Goal: Transaction & Acquisition: Purchase product/service

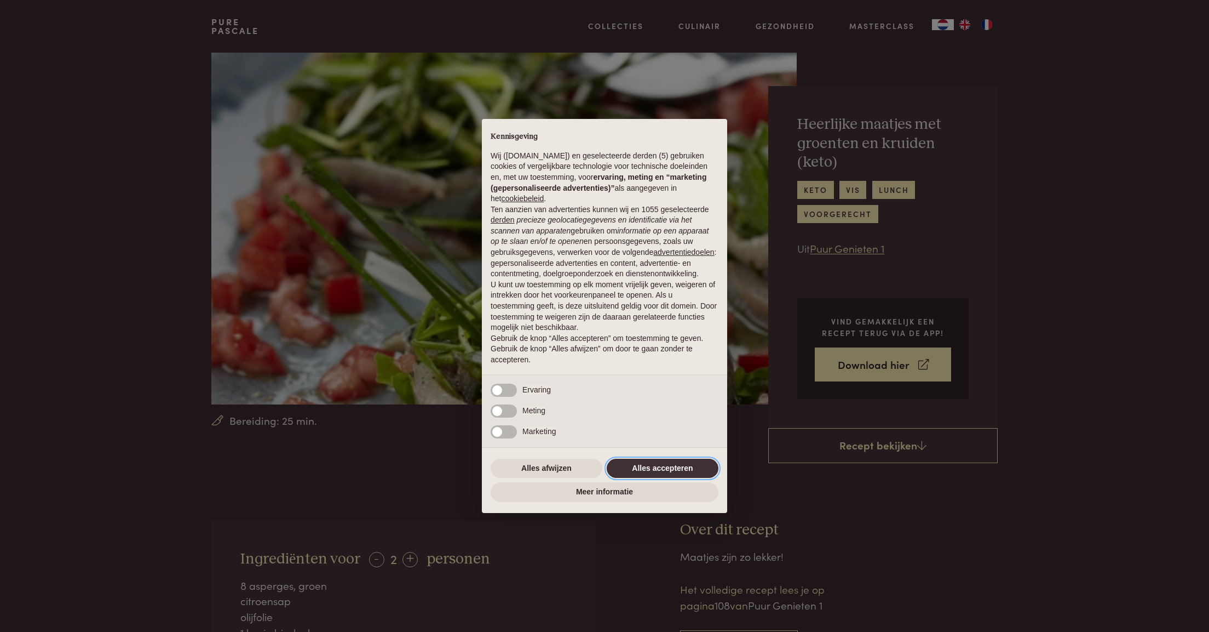
click at [658, 469] on button "Alles accepteren" at bounding box center [663, 468] width 112 height 20
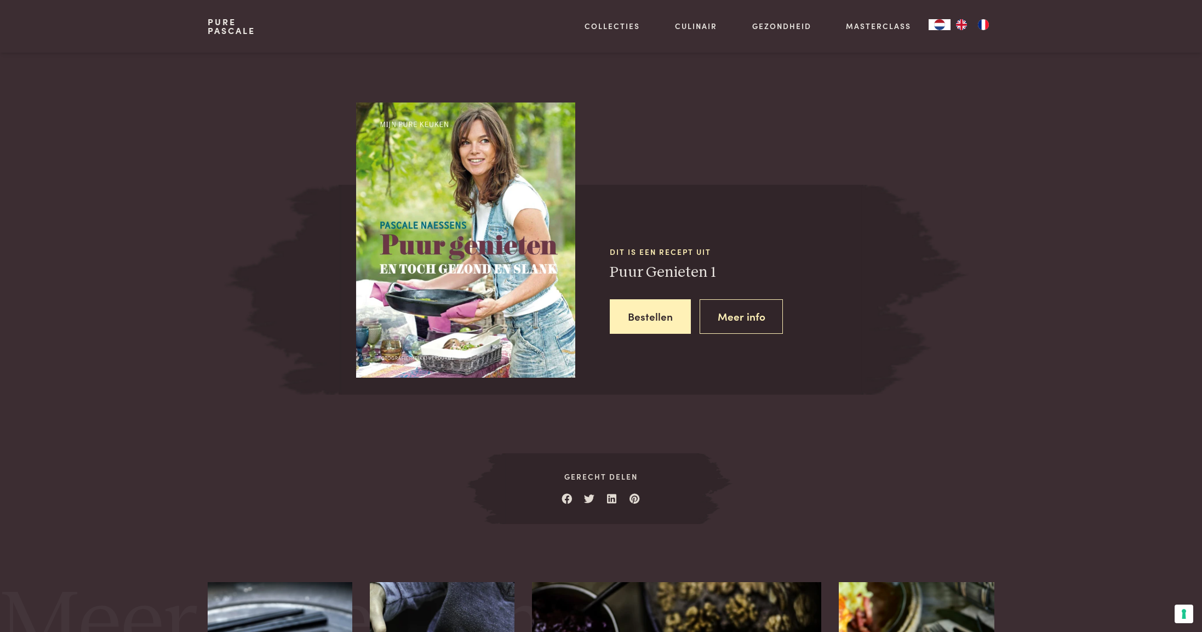
scroll to position [877, 0]
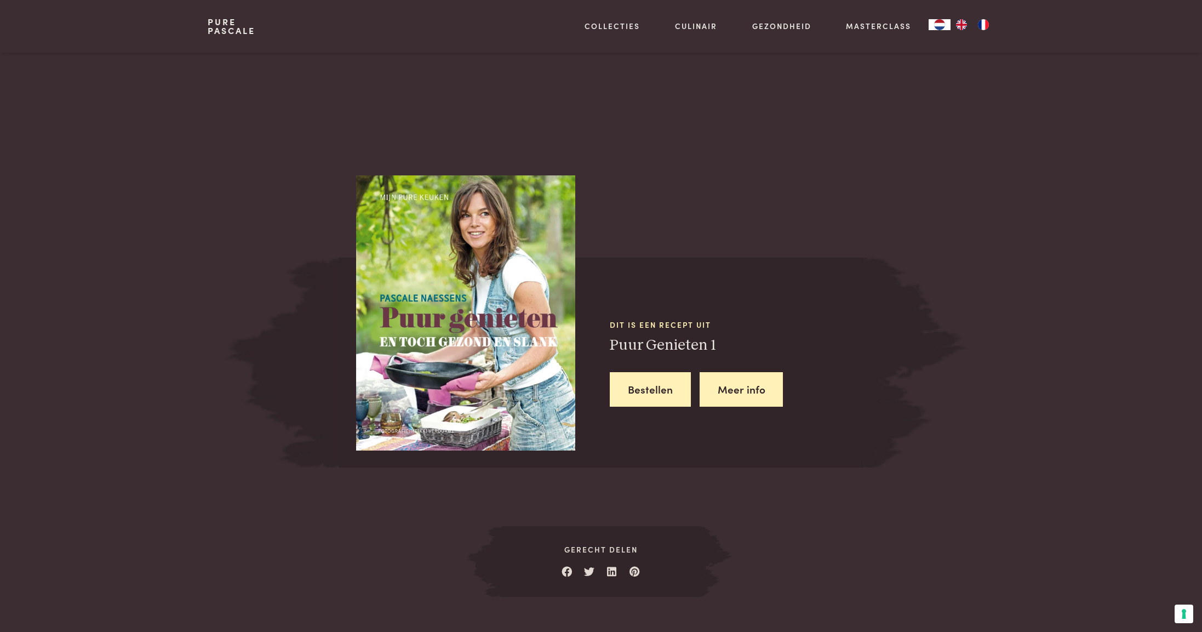
click at [742, 385] on link "Meer info" at bounding box center [741, 389] width 84 height 35
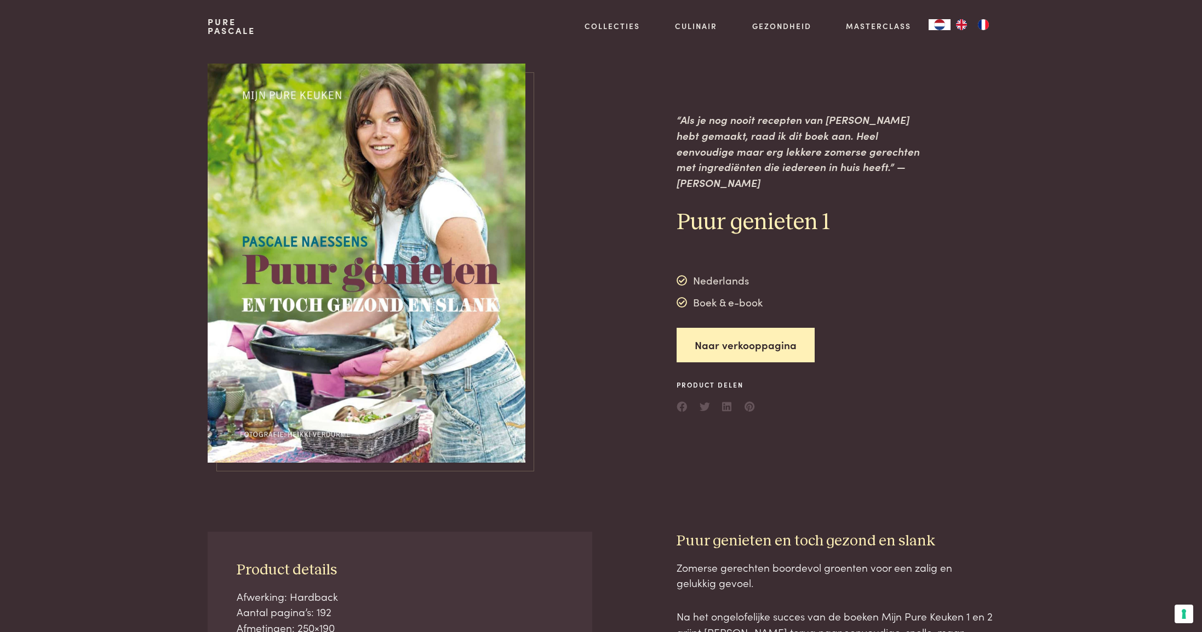
click at [732, 307] on div "Boek & e-book" at bounding box center [719, 302] width 86 height 16
click at [733, 349] on link "Naar verkooppagina" at bounding box center [745, 345] width 138 height 35
click at [742, 349] on link "Naar verkooppagina" at bounding box center [745, 345] width 138 height 35
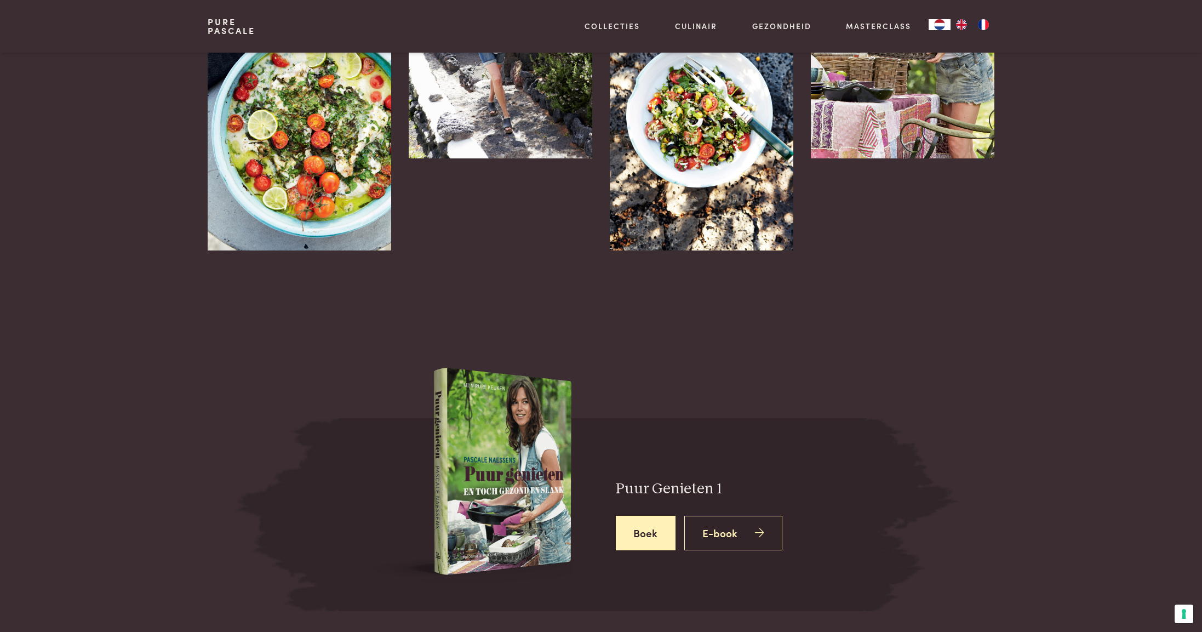
scroll to position [2309, 0]
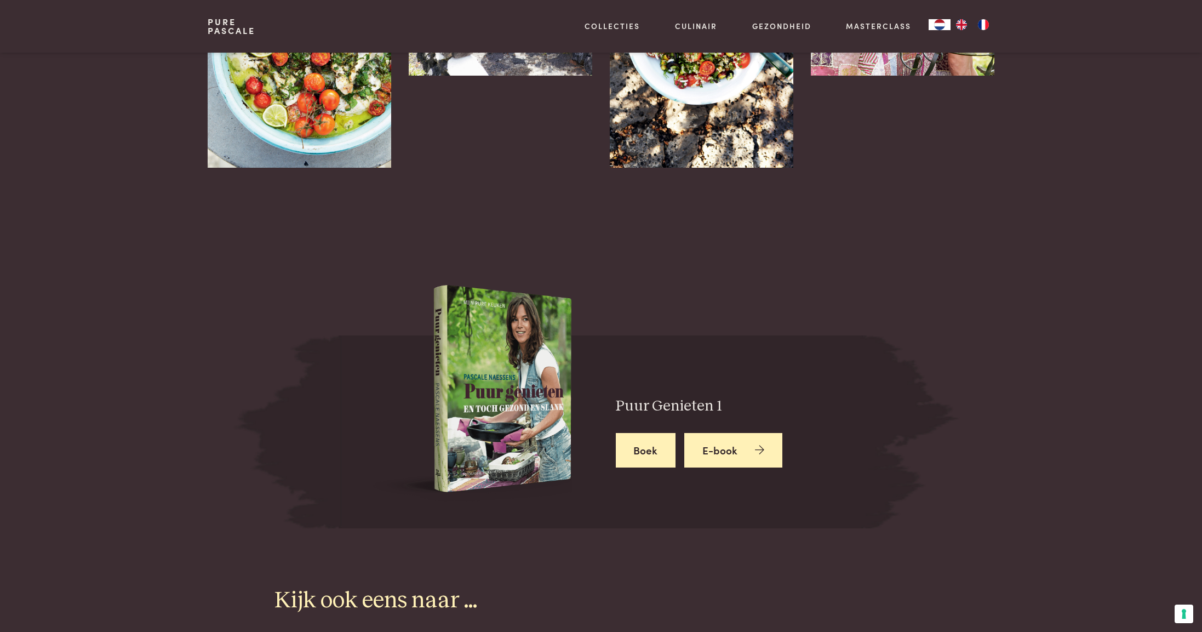
click at [728, 449] on link "E-book" at bounding box center [733, 450] width 98 height 35
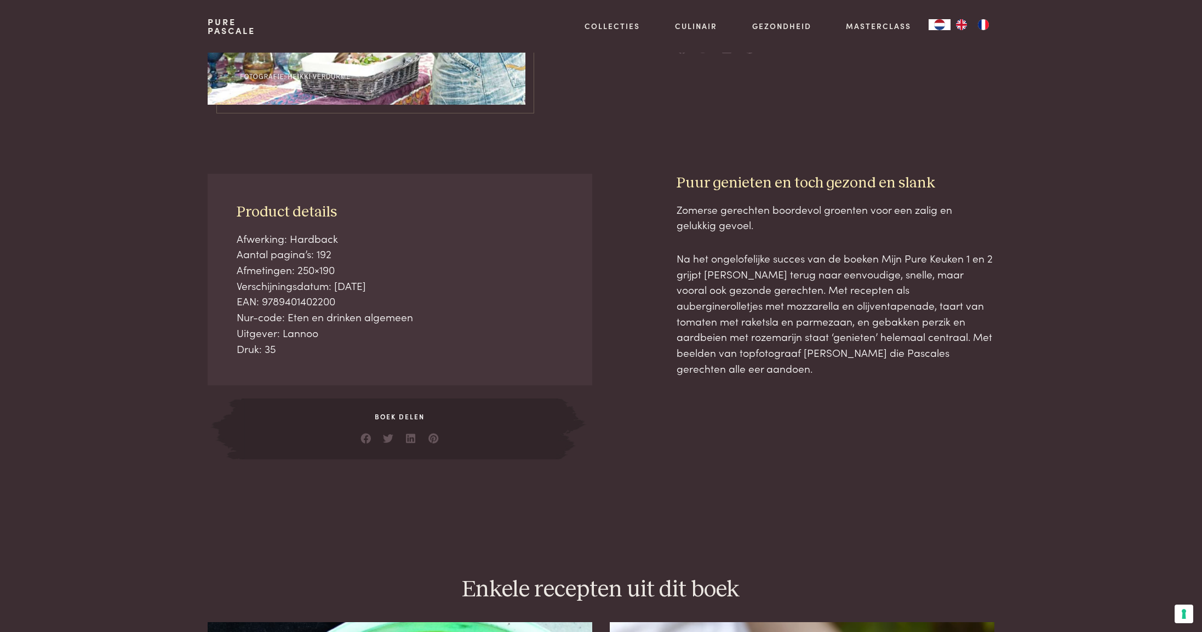
scroll to position [0, 0]
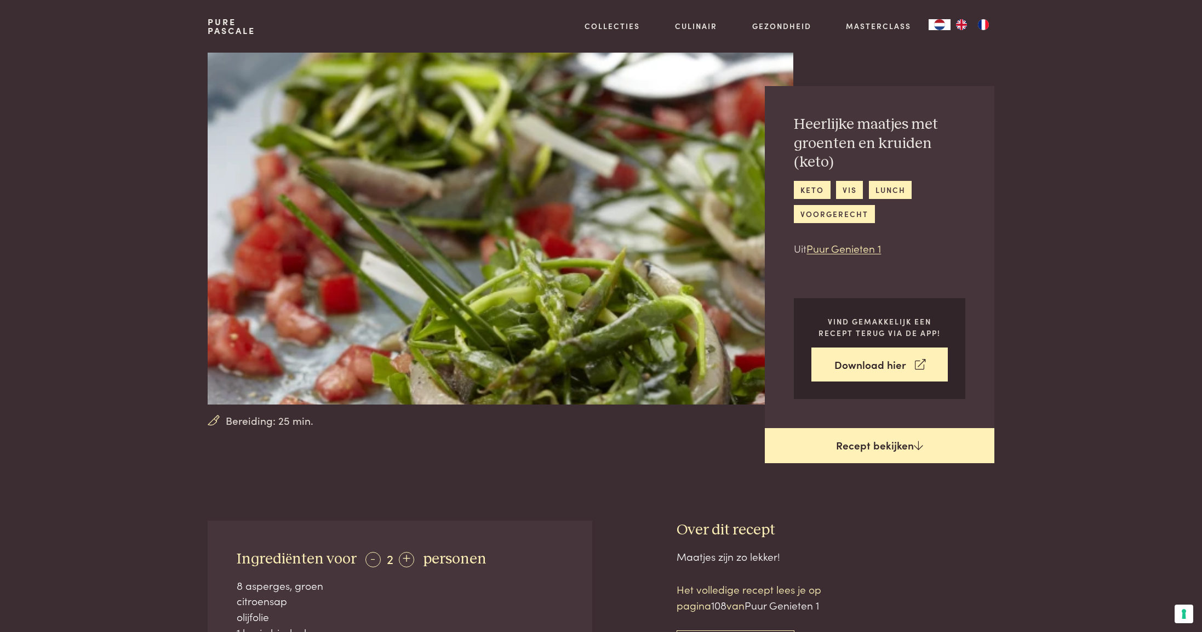
click at [891, 444] on link "Recept bekijken" at bounding box center [880, 445] width 230 height 35
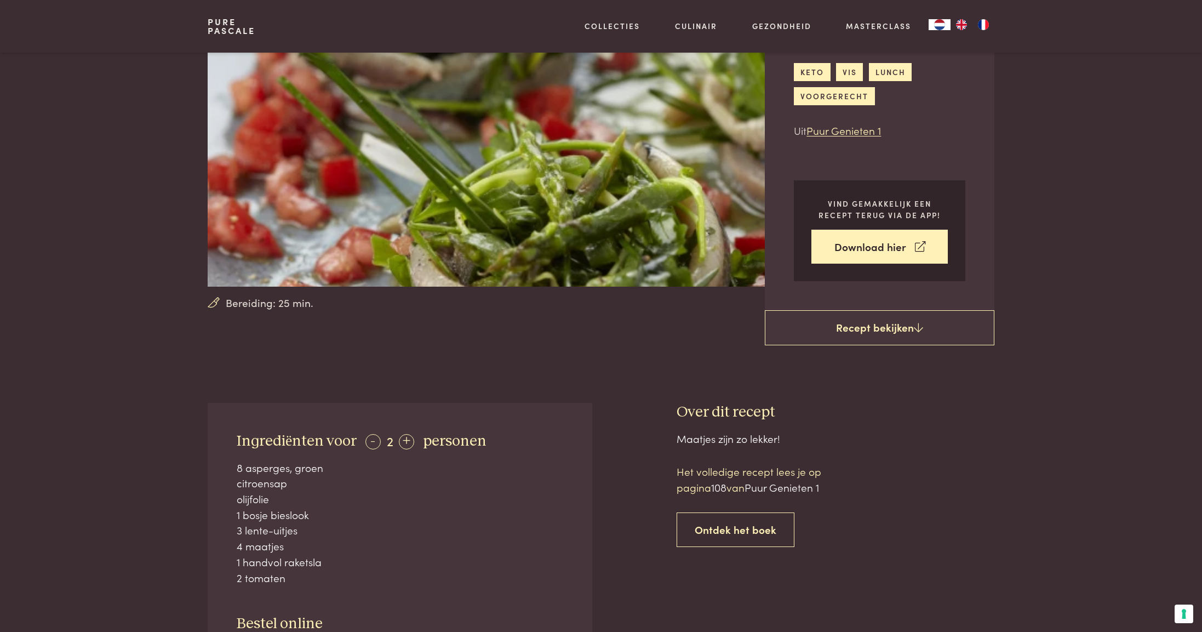
scroll to position [140, 0]
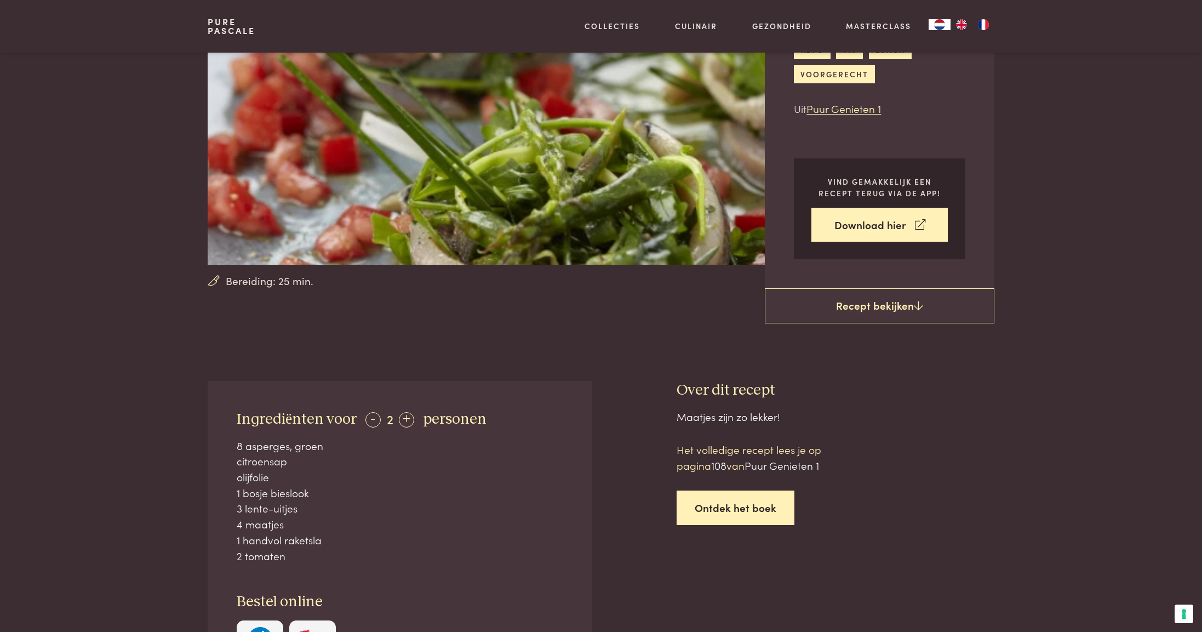
click at [723, 501] on link "Ontdek het boek" at bounding box center [735, 507] width 118 height 35
